Goal: Contribute content: Contribute content

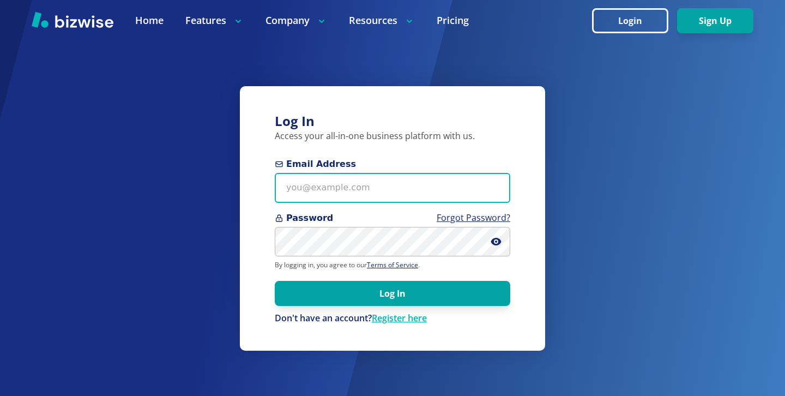
click at [363, 179] on input "Email Address" at bounding box center [392, 188] width 235 height 30
paste input "thegreenmancare@gmail.com"
type input "thegreenmancare@gmail.com"
click at [275, 281] on button "Log In" at bounding box center [392, 293] width 235 height 25
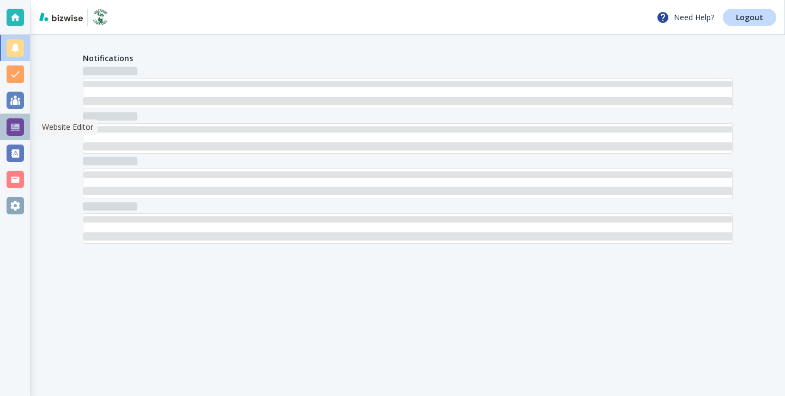
click at [21, 135] on div at bounding box center [15, 126] width 17 height 17
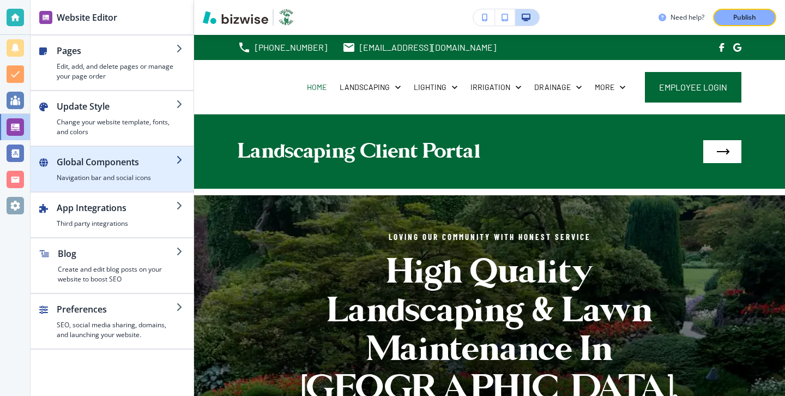
click at [105, 174] on h4 "Navigation bar and social icons" at bounding box center [116, 178] width 119 height 10
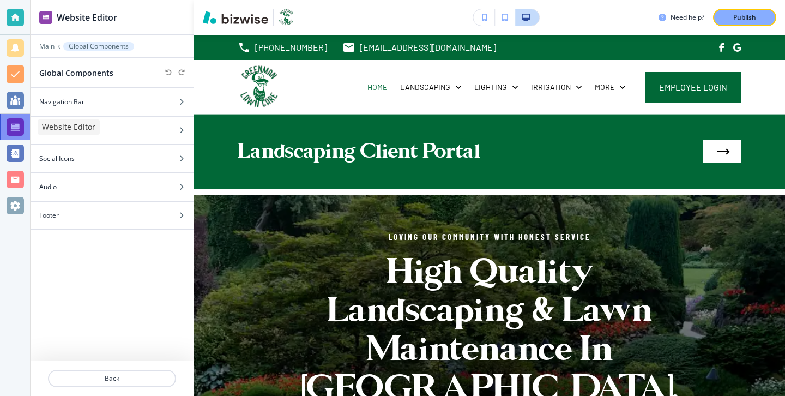
click at [7, 124] on div at bounding box center [15, 126] width 17 height 17
click at [15, 126] on div at bounding box center [15, 126] width 17 height 17
click at [16, 156] on div at bounding box center [15, 152] width 17 height 17
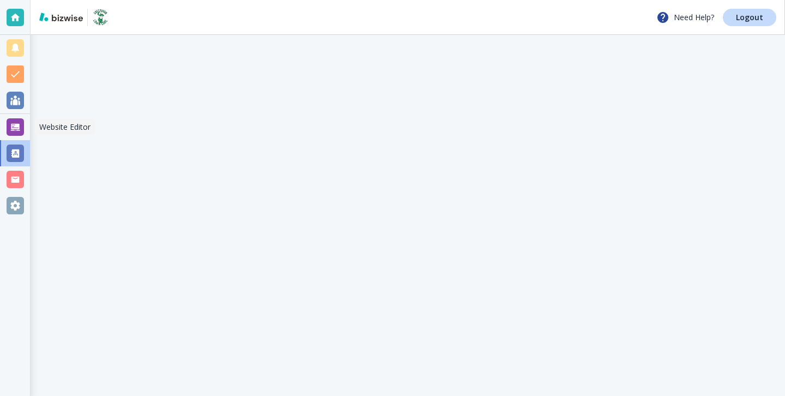
click at [15, 135] on div at bounding box center [15, 126] width 17 height 17
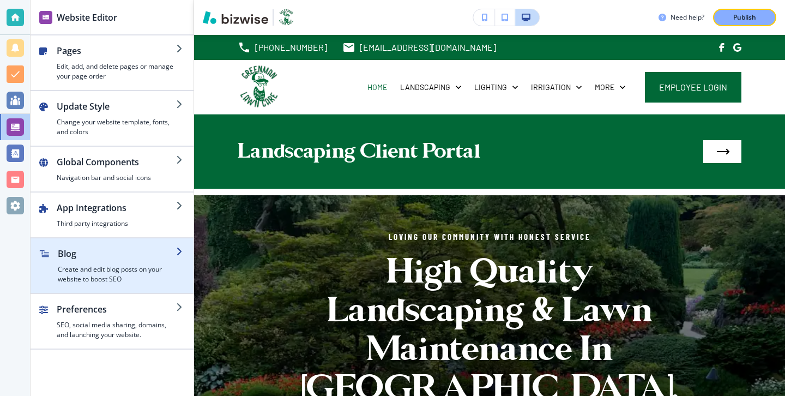
click at [102, 264] on h4 "Create and edit blog posts on your website to boost SEO" at bounding box center [117, 274] width 118 height 20
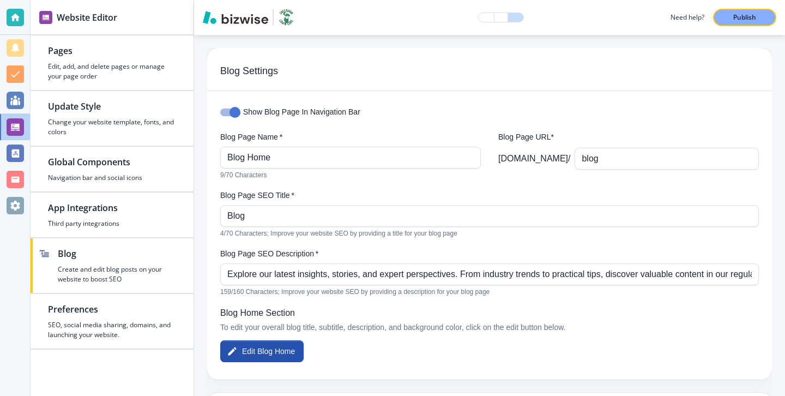
scroll to position [148, 0]
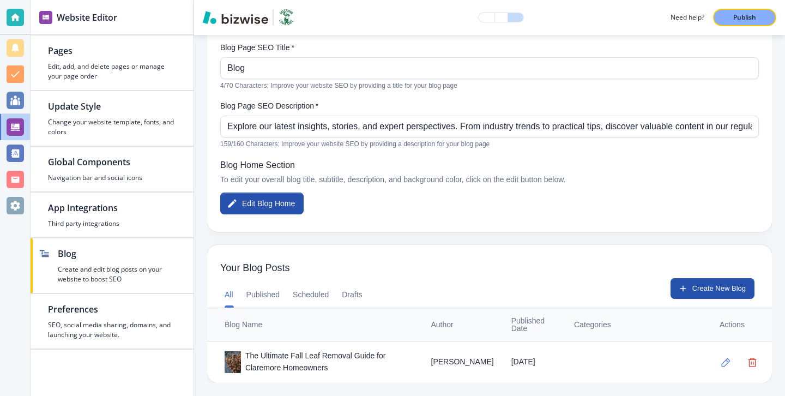
click at [394, 361] on div "The Ultimate Fall Leaf Removal Guide for Claremore Homeowners" at bounding box center [319, 362] width 189 height 24
click at [719, 362] on button "button" at bounding box center [726, 362] width 22 height 22
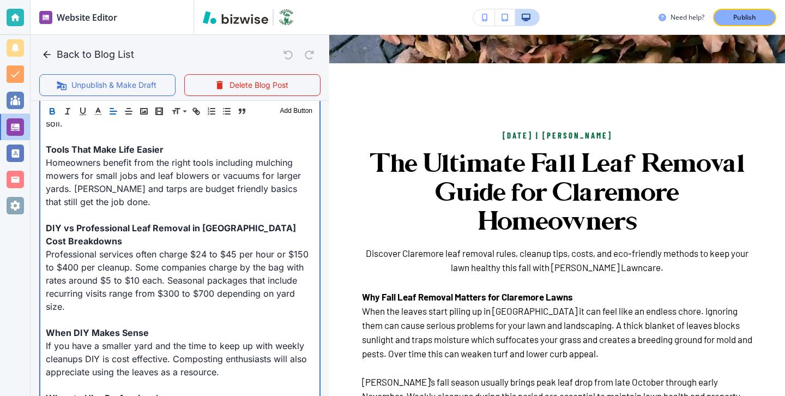
scroll to position [1074, 0]
click at [203, 215] on div "Why Fall Leaf Removal Matters for Claremore Lawns When the leaves start piling …" at bounding box center [179, 89] width 279 height 1345
click at [209, 247] on p "Professional services often charge $24 to $45 per hour or $150 to $400 per clea…" at bounding box center [180, 279] width 268 height 65
click at [207, 247] on p "Professional services often charge $24 to $45 per hour or $150 to $400 per clea…" at bounding box center [180, 279] width 268 height 65
click at [237, 247] on p "Professional services often charge $60 to $45 per hour or $150 to $400 per clea…" at bounding box center [180, 279] width 268 height 65
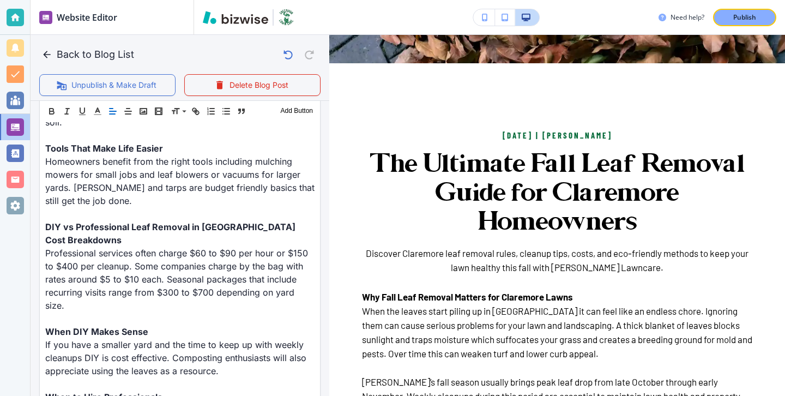
click at [725, 10] on button "Publish" at bounding box center [744, 17] width 63 height 17
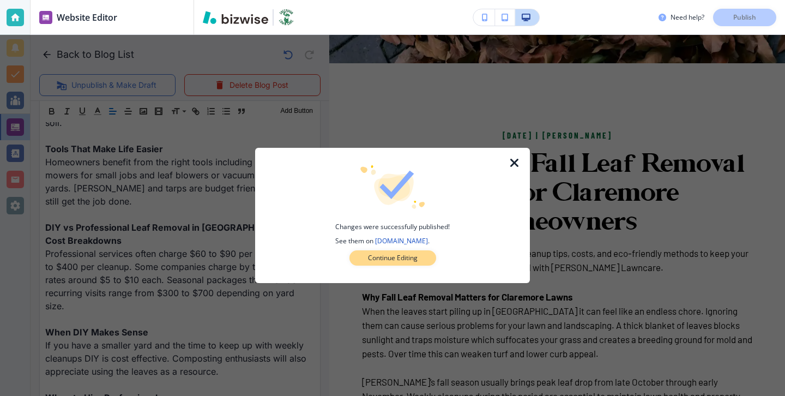
click at [363, 251] on button "Continue Editing" at bounding box center [392, 257] width 87 height 15
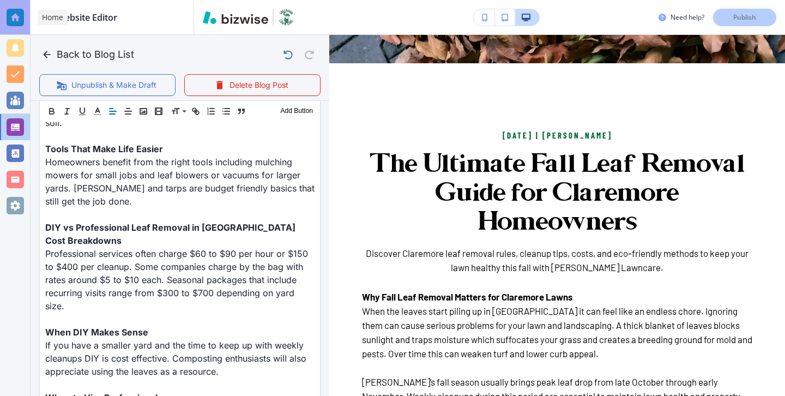
click at [11, 1] on div at bounding box center [15, 17] width 30 height 35
